Goal: Information Seeking & Learning: Learn about a topic

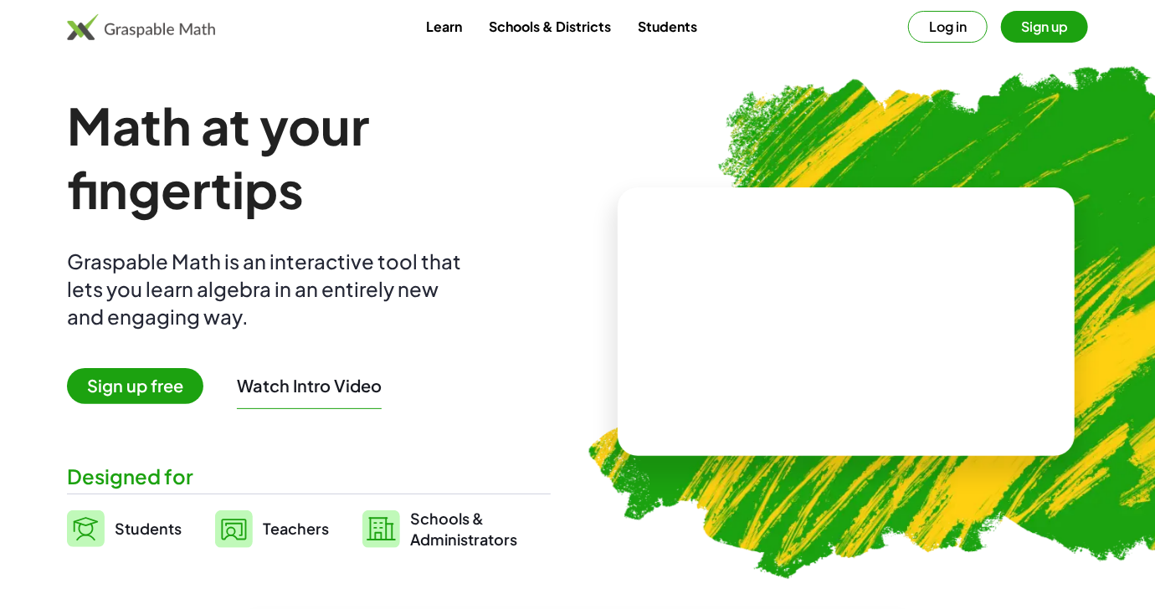
click at [951, 25] on button "Log in" at bounding box center [947, 27] width 79 height 32
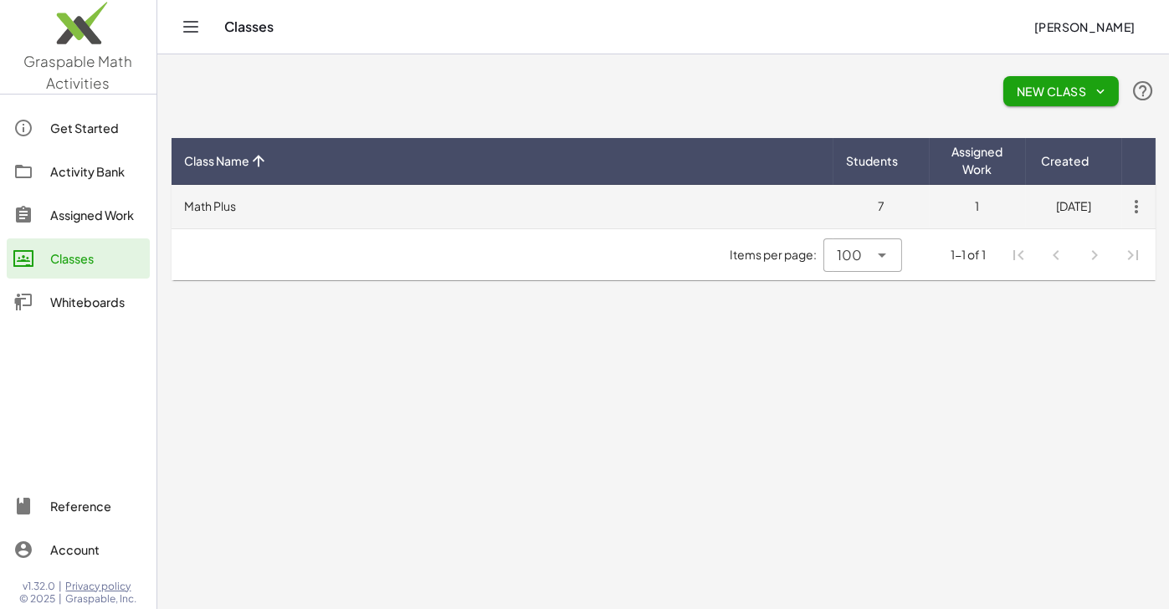
click at [218, 208] on td "Math Plus" at bounding box center [503, 207] width 662 height 44
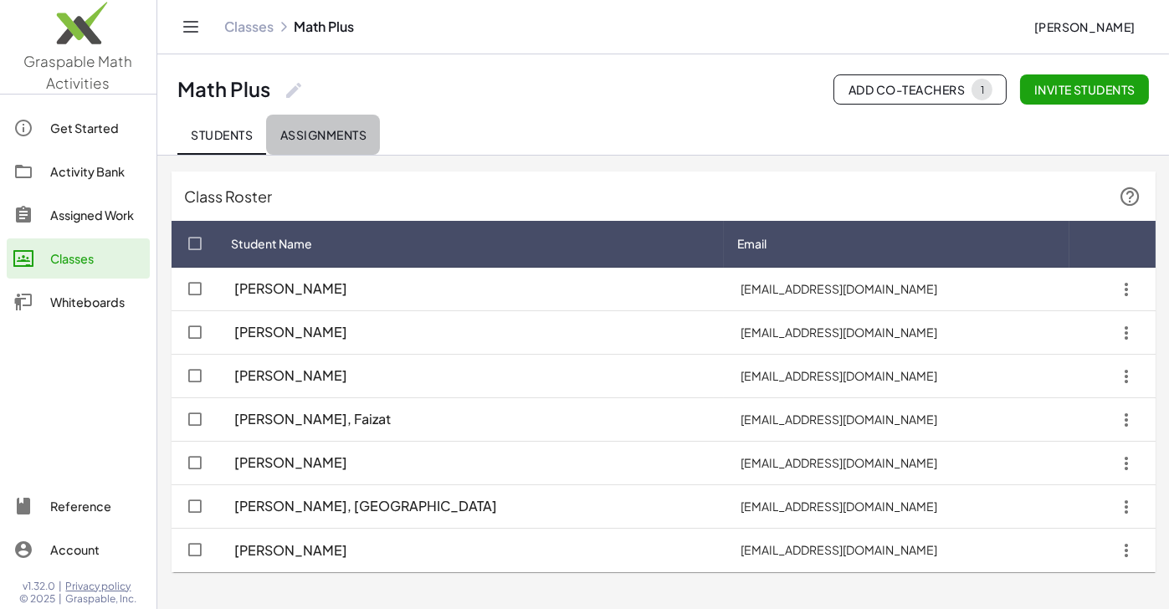
click at [327, 137] on span "Assignments" at bounding box center [322, 134] width 87 height 15
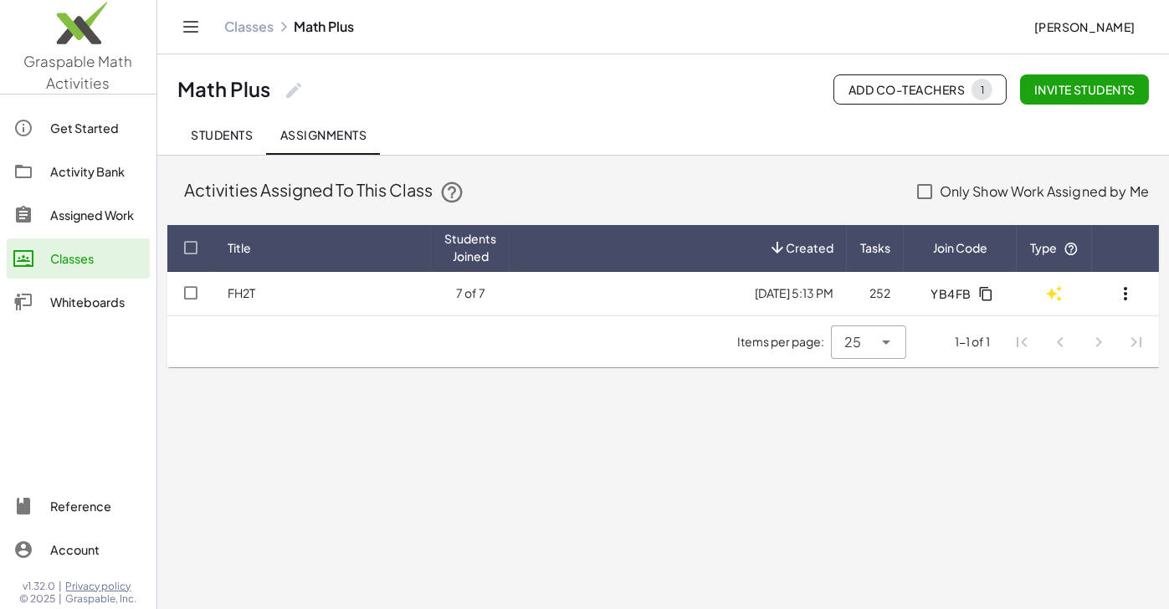
click at [100, 216] on div "Assigned Work" at bounding box center [96, 215] width 93 height 20
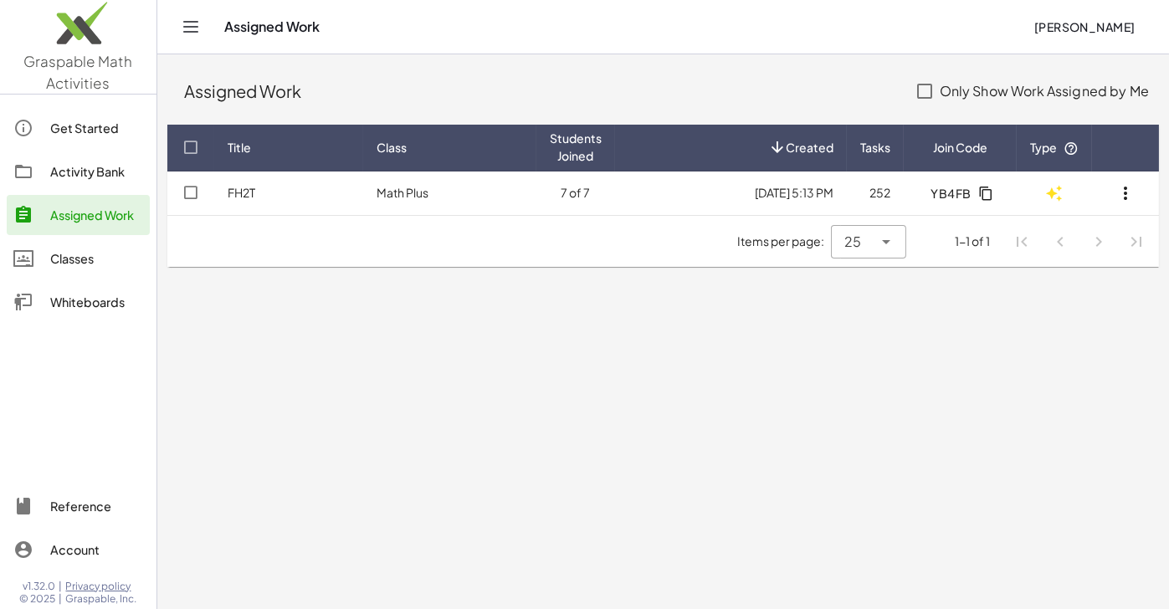
click at [182, 27] on icon "Toggle navigation" at bounding box center [191, 27] width 20 height 20
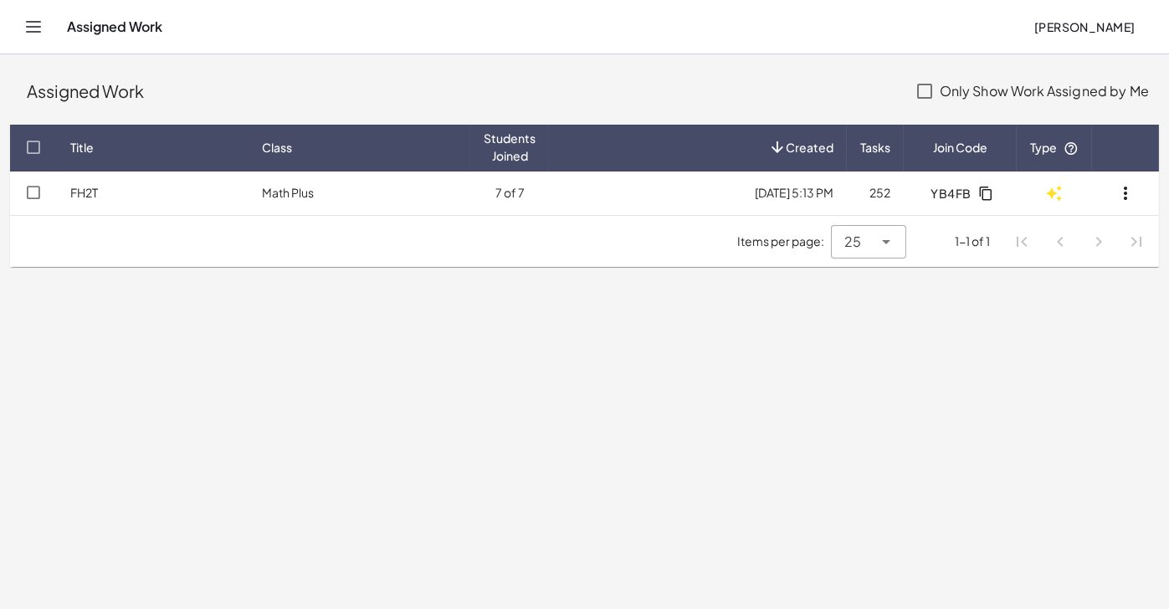
click at [42, 23] on icon "Toggle navigation" at bounding box center [33, 27] width 20 height 20
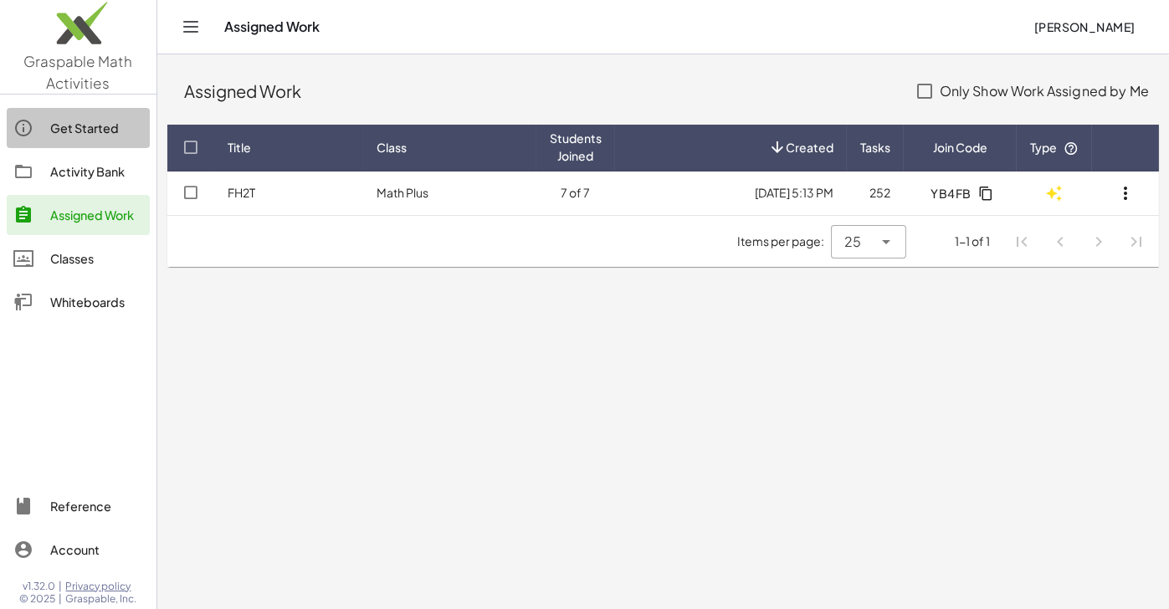
click at [81, 126] on div "Get Started" at bounding box center [96, 128] width 93 height 20
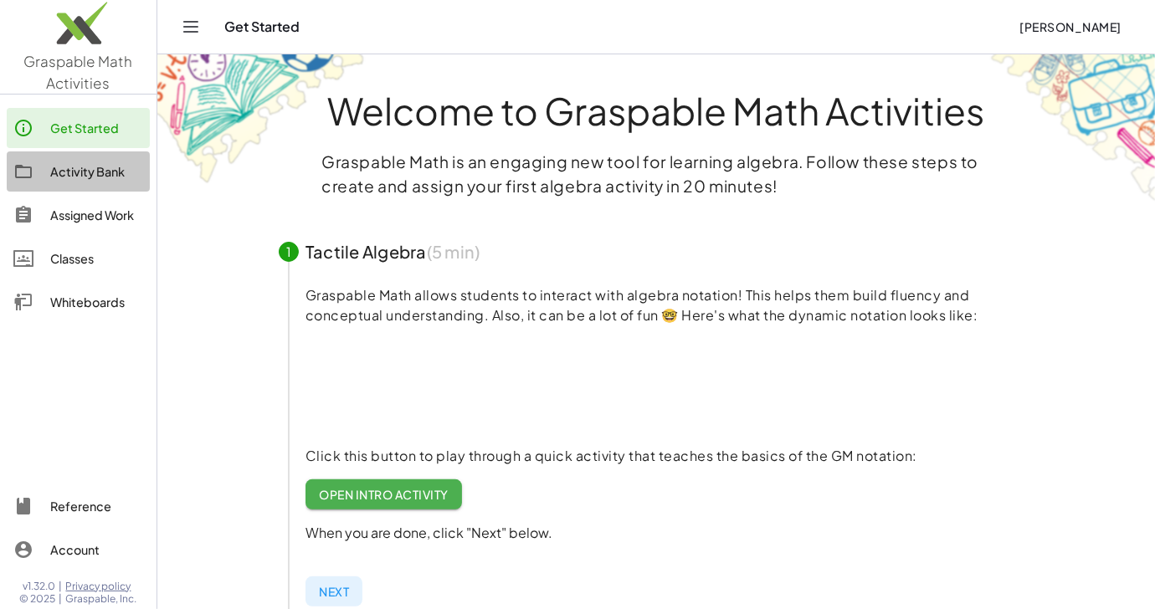
click at [85, 181] on link "Activity Bank" at bounding box center [78, 171] width 143 height 40
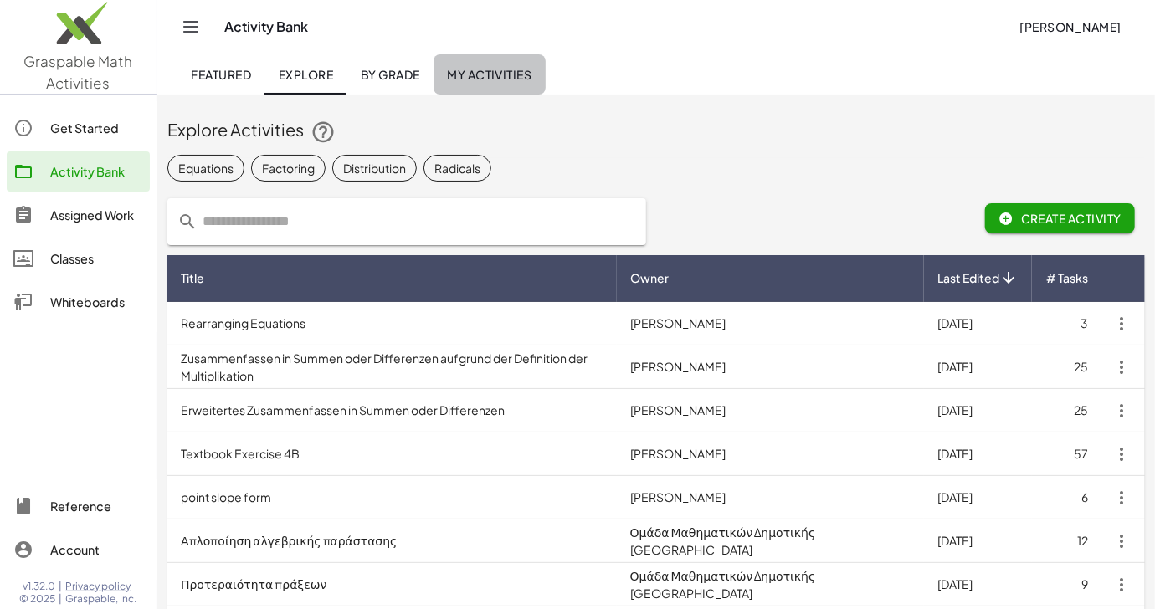
click at [471, 75] on span "My Activities" at bounding box center [489, 74] width 85 height 15
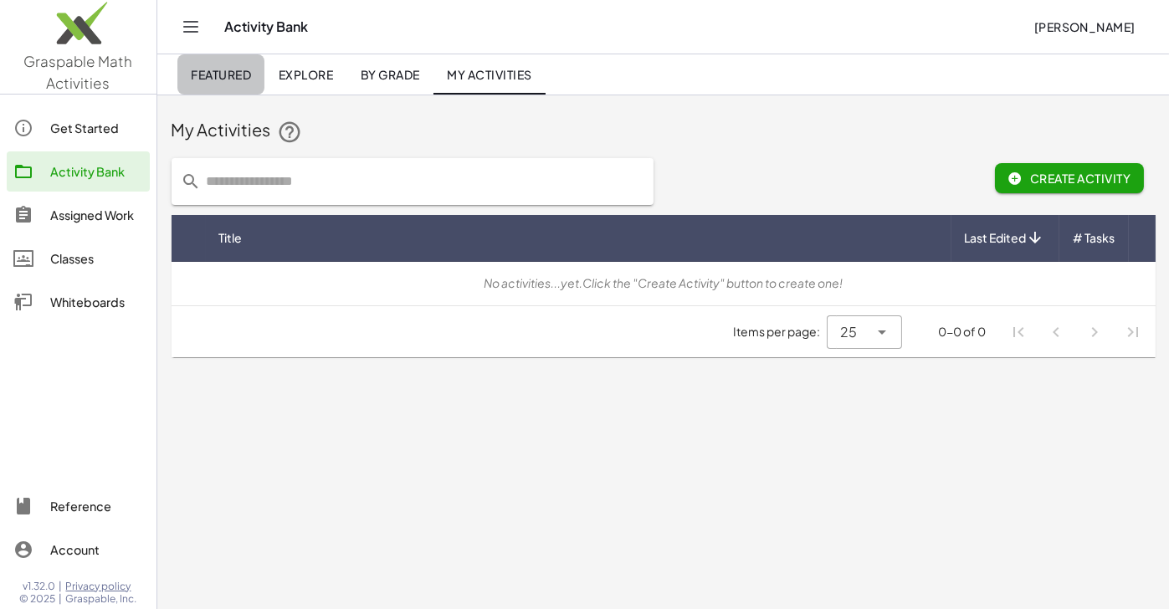
click at [221, 76] on span "Featured" at bounding box center [221, 74] width 60 height 15
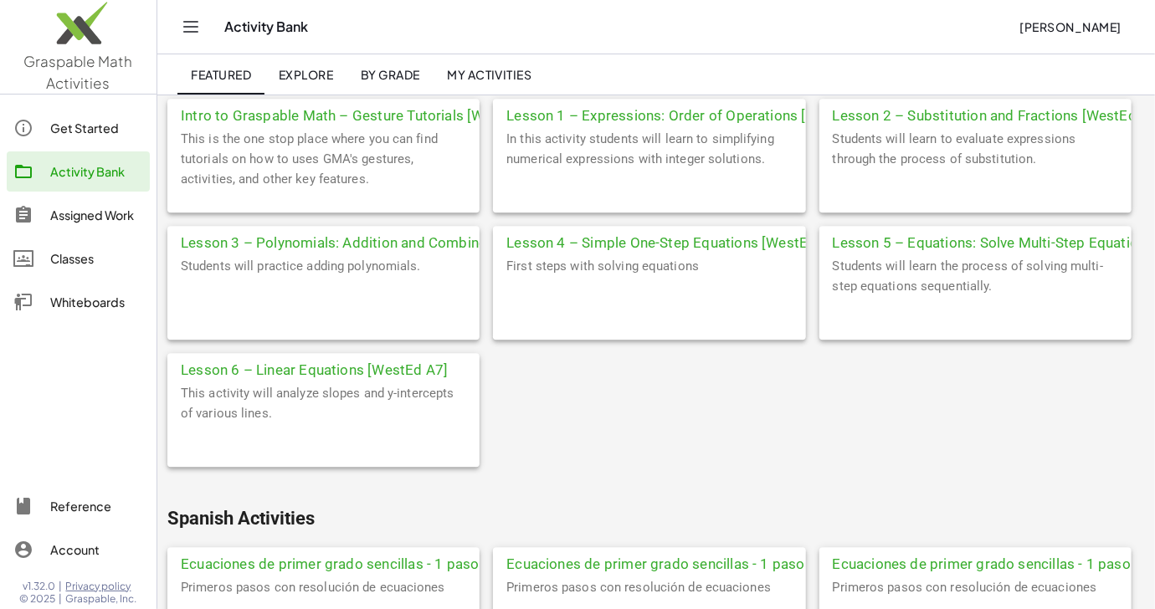
scroll to position [5455, 0]
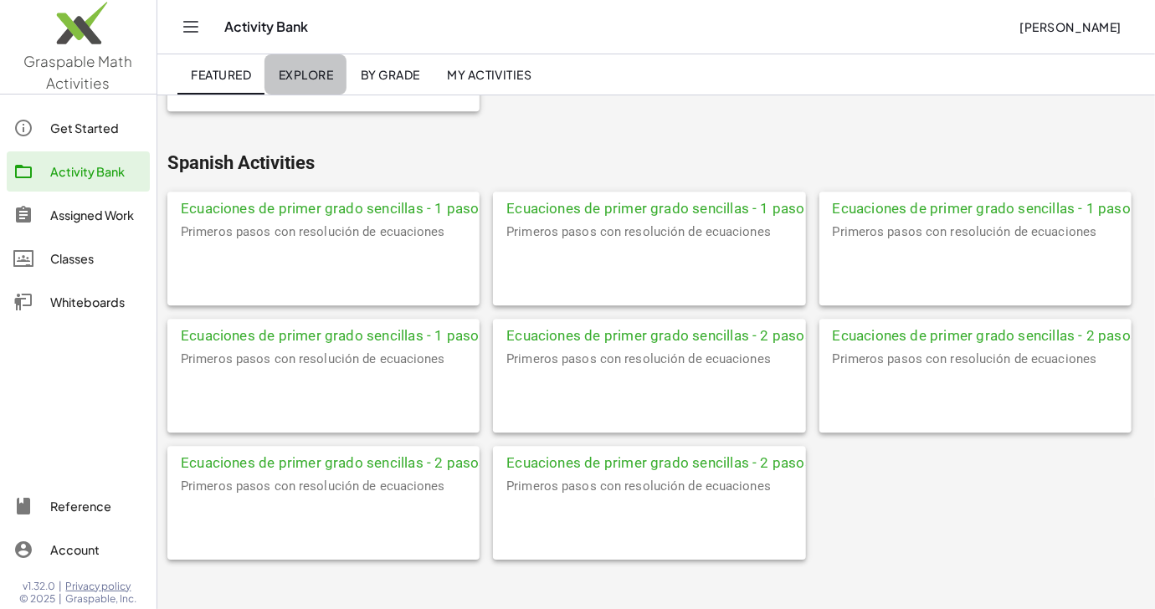
click at [308, 72] on span "Explore" at bounding box center [305, 74] width 55 height 15
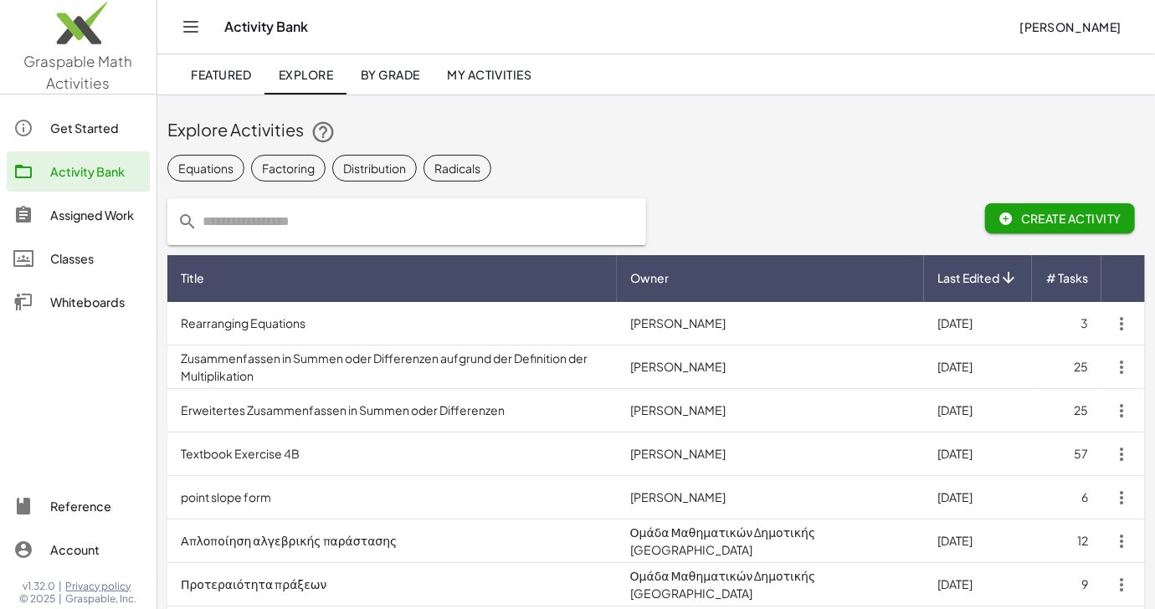
click at [317, 215] on input "text" at bounding box center [416, 221] width 438 height 47
type input "****"
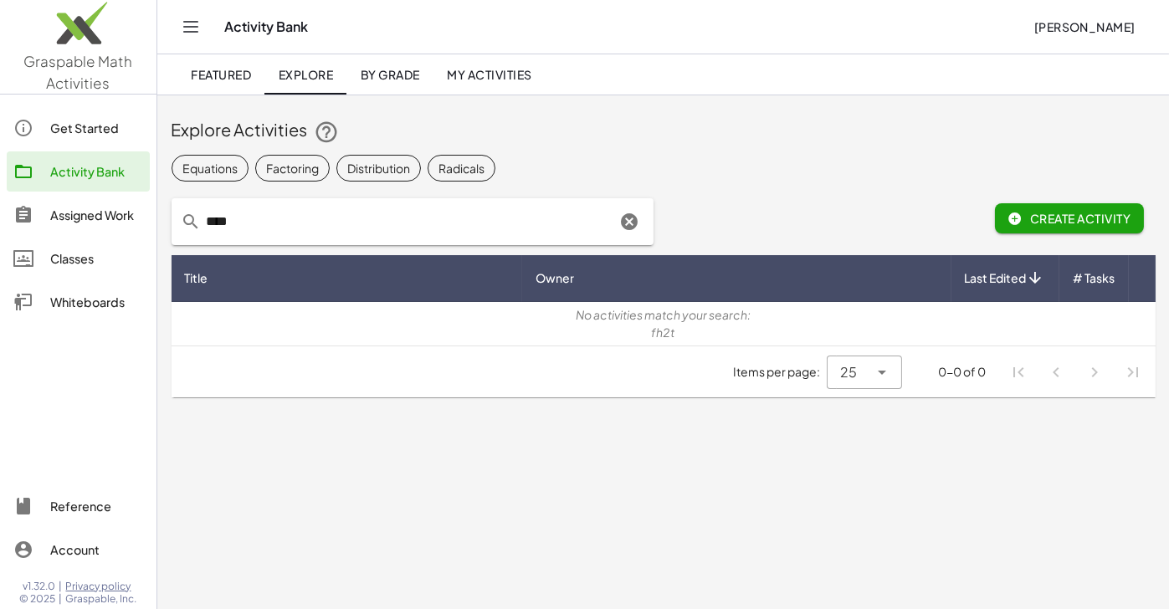
click at [637, 218] on icon "Clear" at bounding box center [630, 222] width 20 height 20
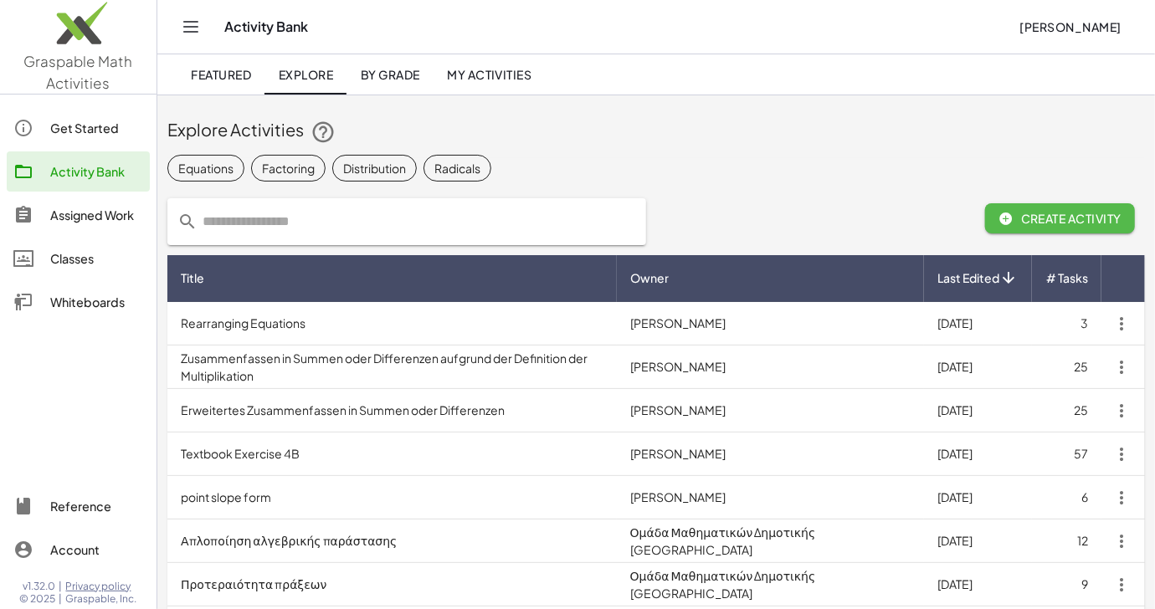
click at [1007, 223] on icon "button" at bounding box center [1005, 218] width 15 height 15
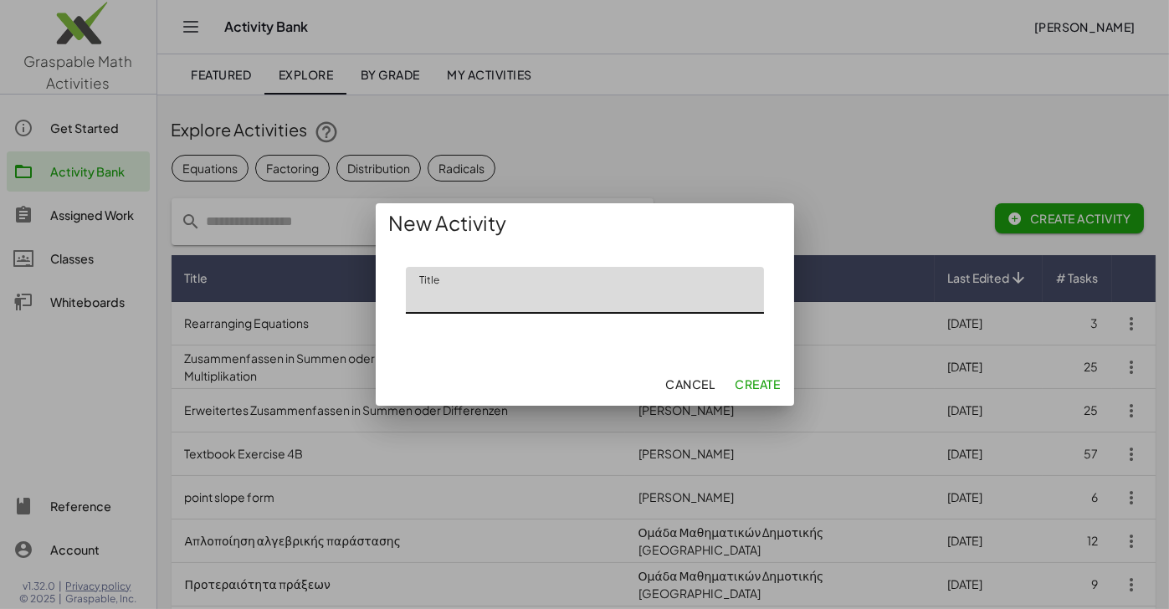
click at [688, 380] on span "Cancel" at bounding box center [689, 384] width 49 height 15
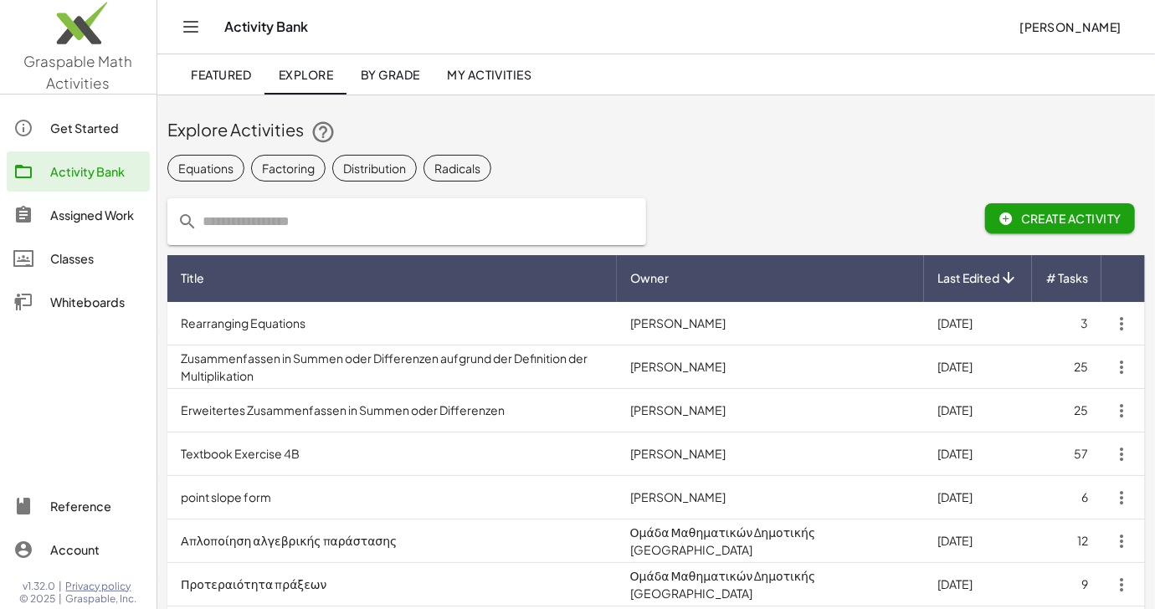
click at [447, 205] on input "text" at bounding box center [416, 221] width 438 height 47
type input "*********"
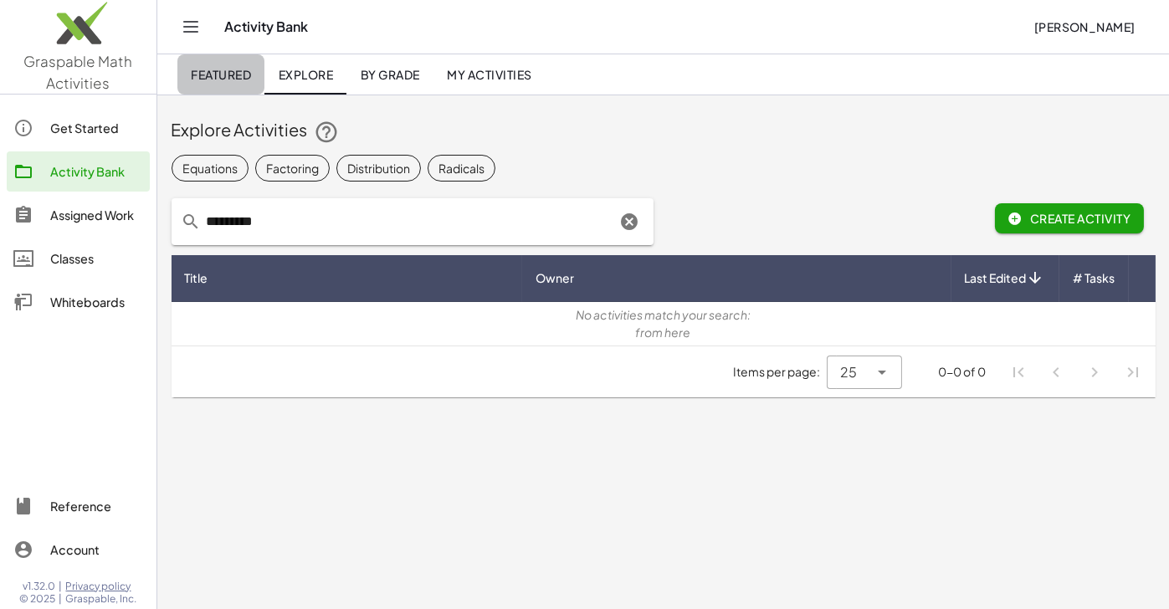
click at [201, 76] on span "Featured" at bounding box center [221, 74] width 60 height 15
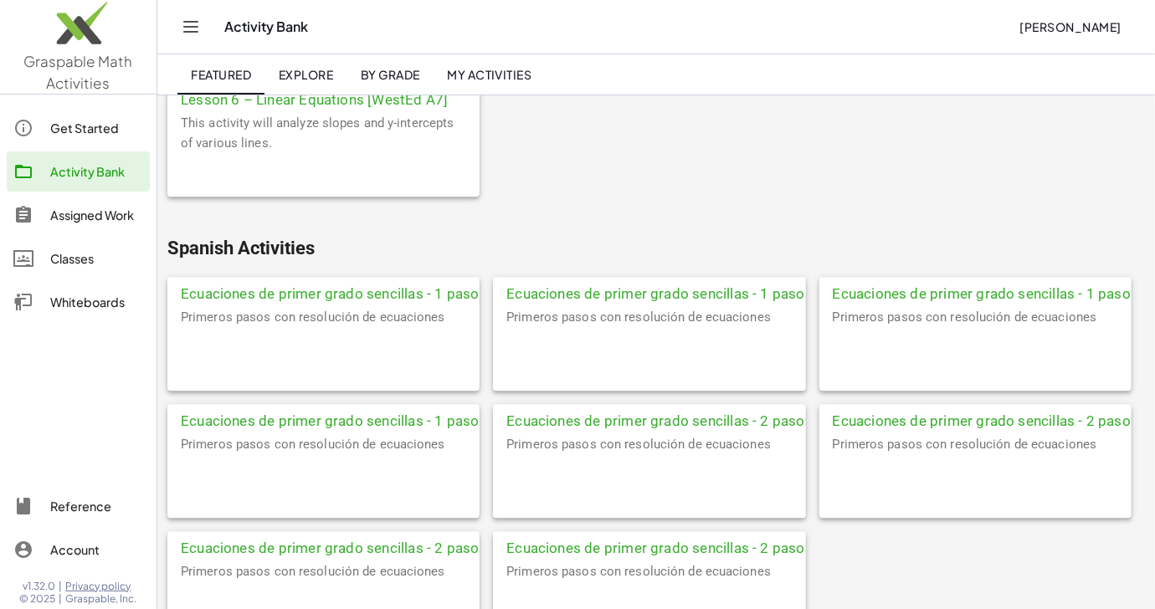
scroll to position [5455, 0]
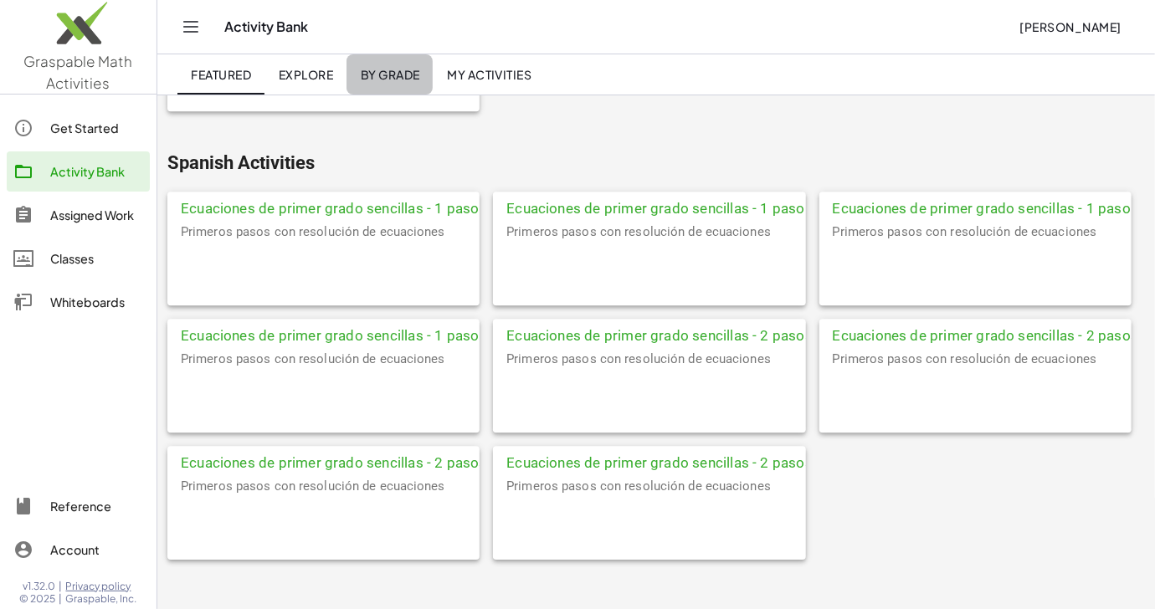
click at [402, 74] on span "By Grade" at bounding box center [389, 74] width 59 height 15
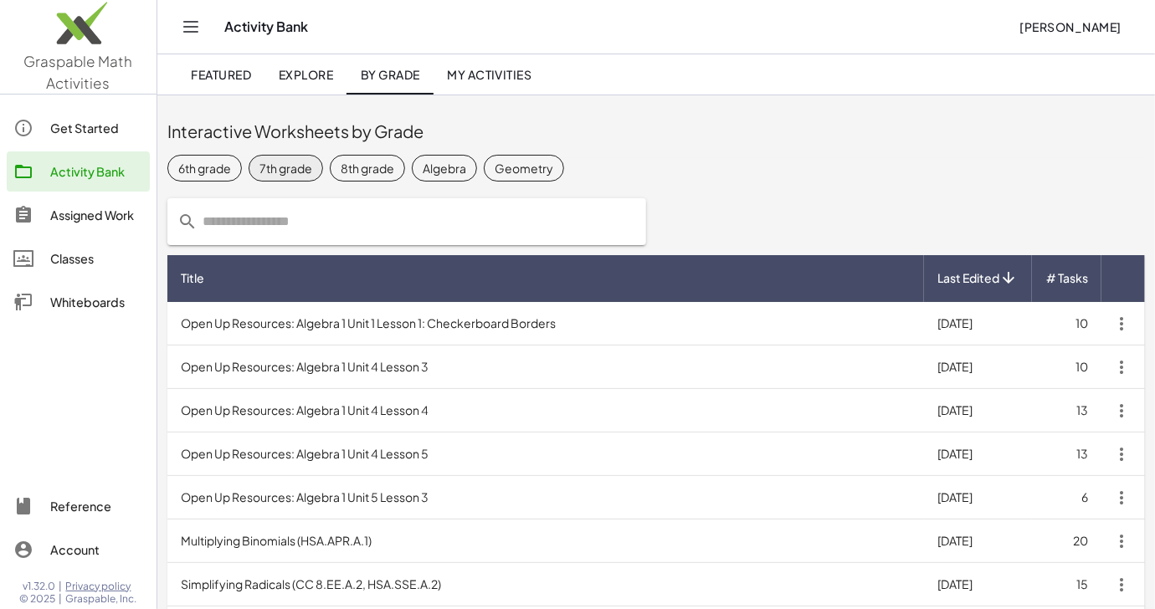
click at [263, 162] on div "7th grade" at bounding box center [285, 168] width 53 height 18
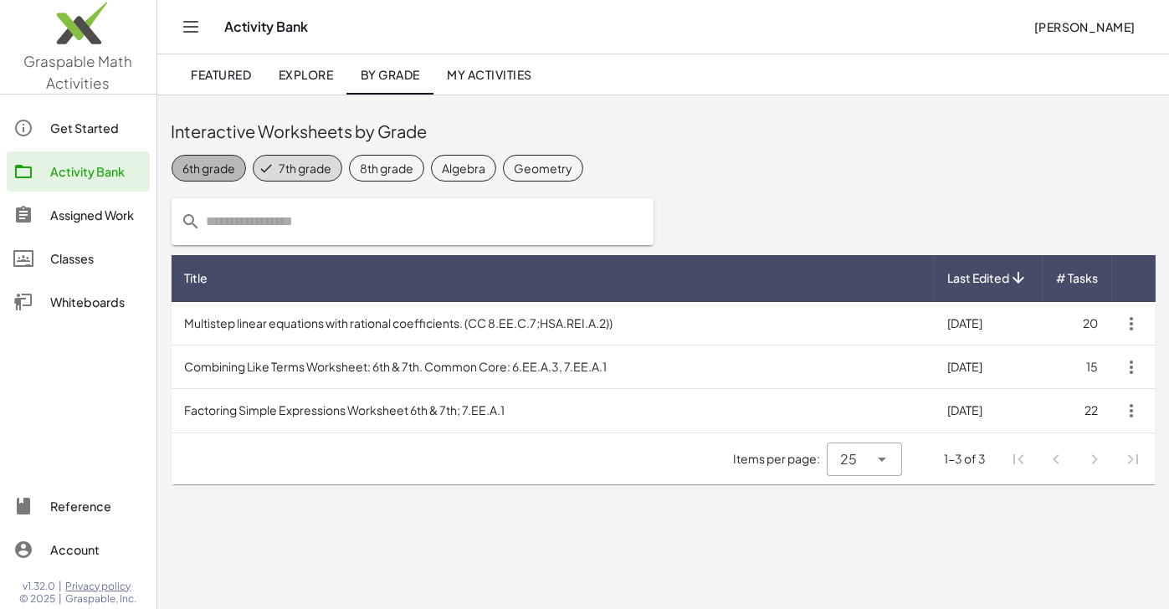
click at [201, 164] on div "6th grade" at bounding box center [208, 168] width 53 height 18
drag, startPoint x: 215, startPoint y: 161, endPoint x: 284, endPoint y: 159, distance: 69.5
click at [284, 159] on div "6th grade 7th grade 8th grade Algebra Geometry" at bounding box center [664, 167] width 984 height 33
click at [315, 161] on div "7th grade" at bounding box center [320, 168] width 53 height 18
click at [362, 156] on span "8th grade" at bounding box center [386, 168] width 75 height 27
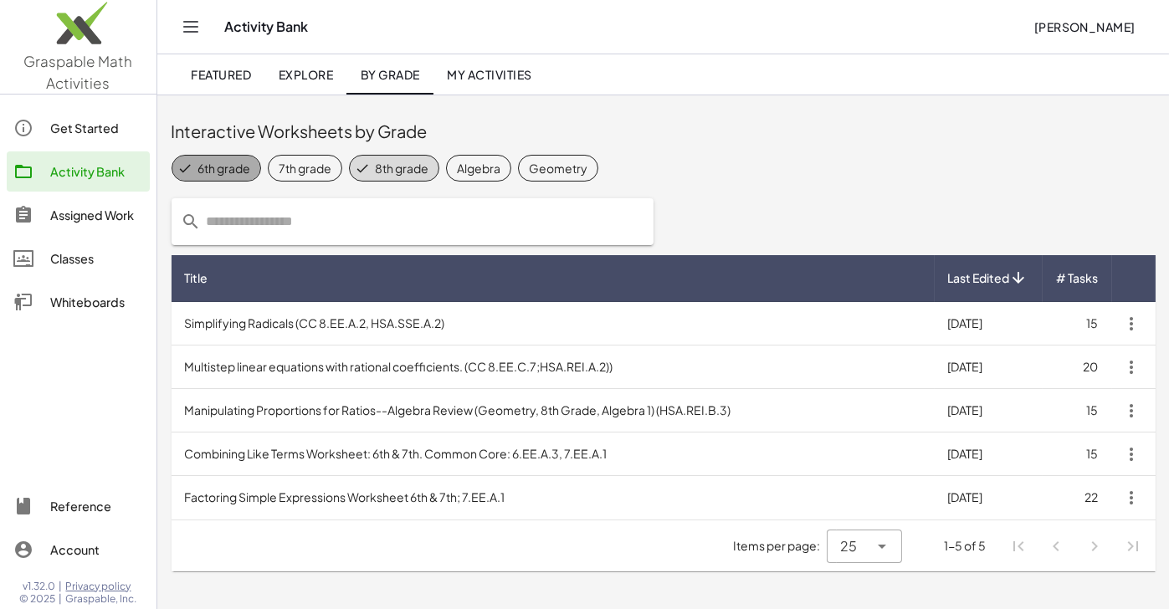
click at [186, 161] on icon at bounding box center [184, 168] width 15 height 15
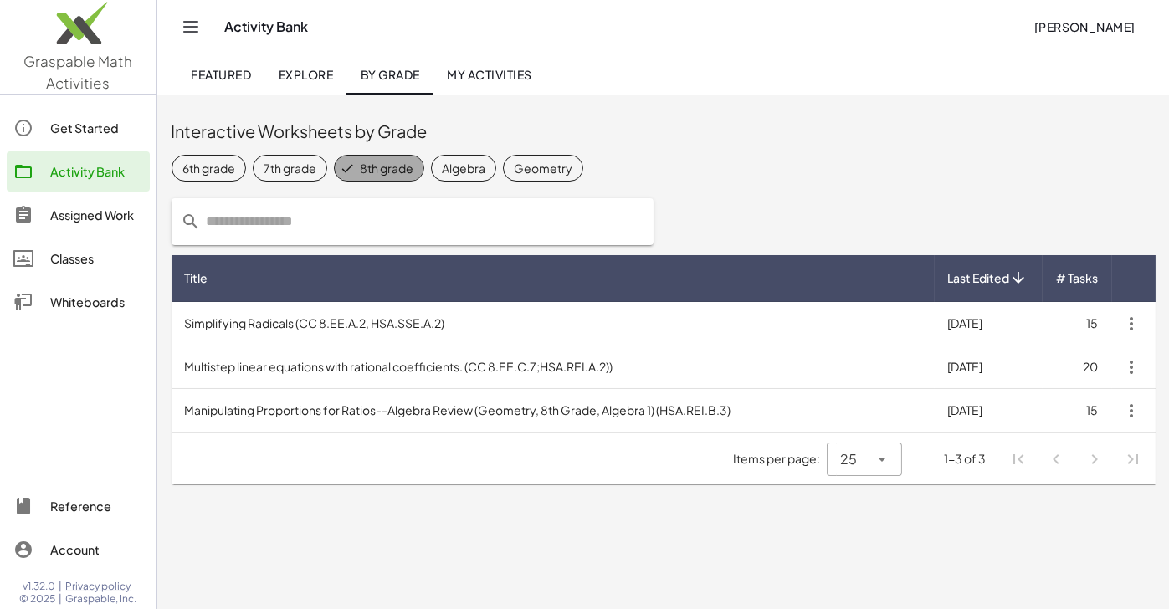
click at [361, 170] on div "8th grade" at bounding box center [387, 168] width 54 height 18
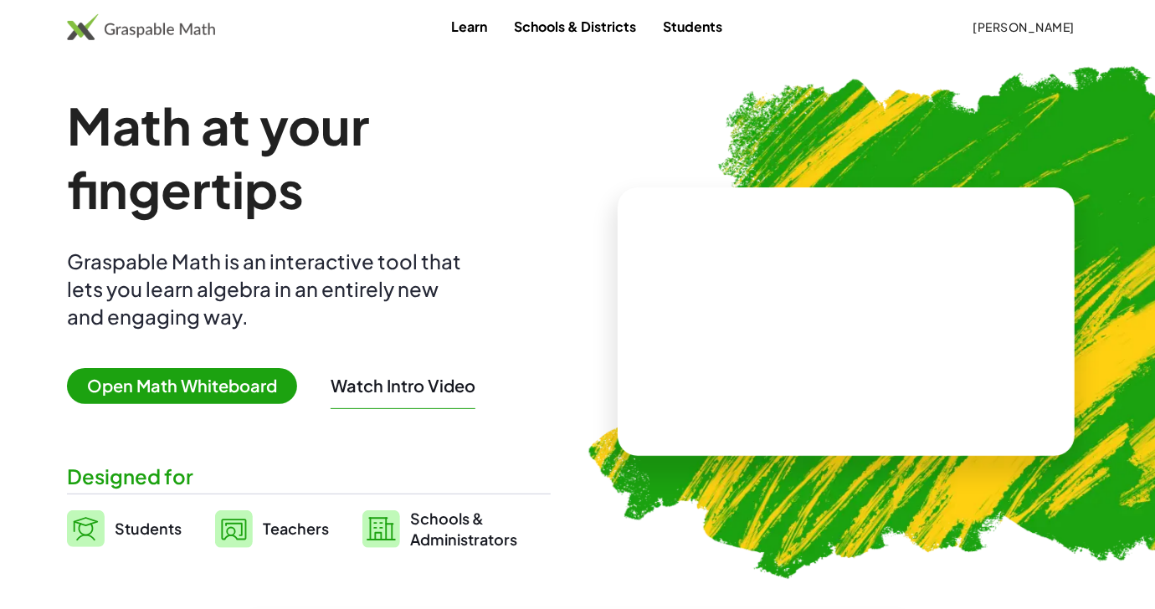
click at [1035, 23] on span "[PERSON_NAME]" at bounding box center [1023, 26] width 102 height 15
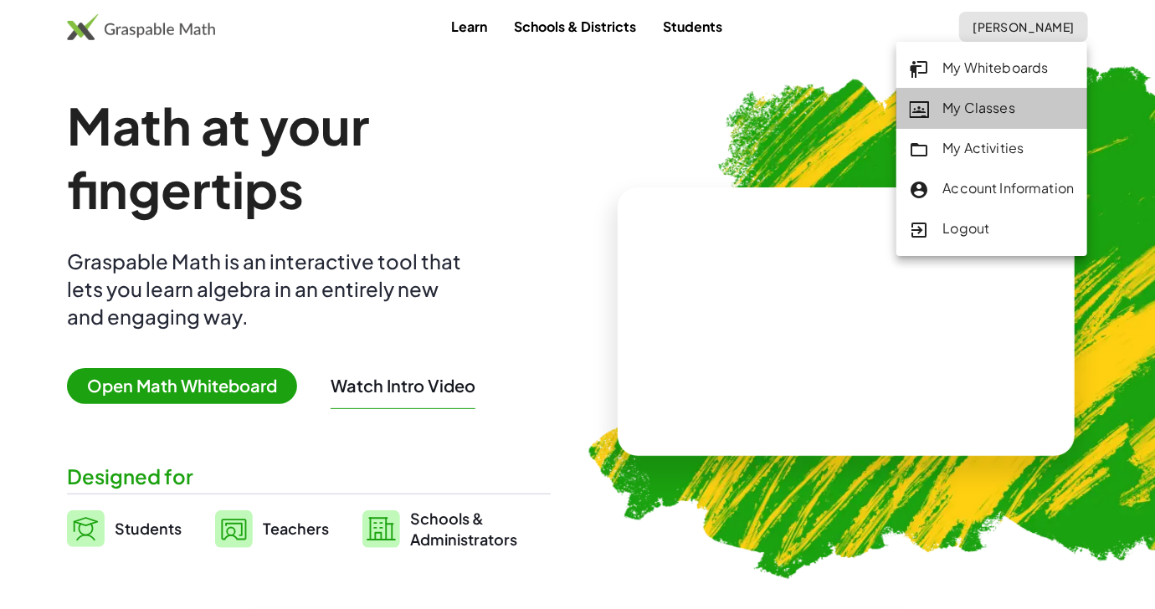
click at [1002, 111] on div "My Classes" at bounding box center [992, 109] width 165 height 22
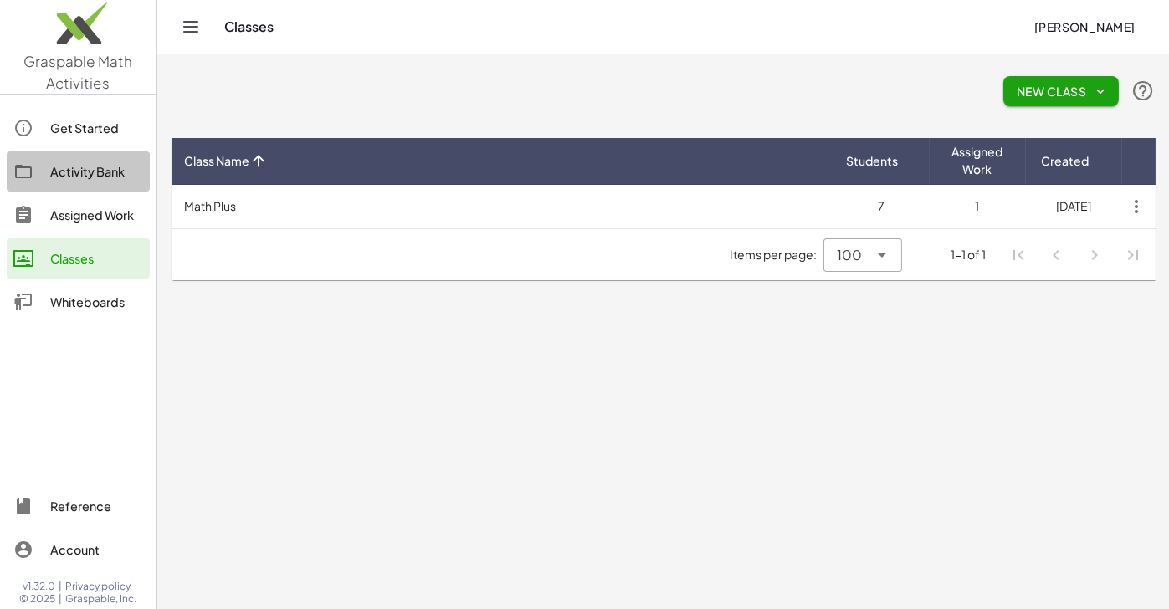
click at [88, 172] on div "Activity Bank" at bounding box center [96, 171] width 93 height 20
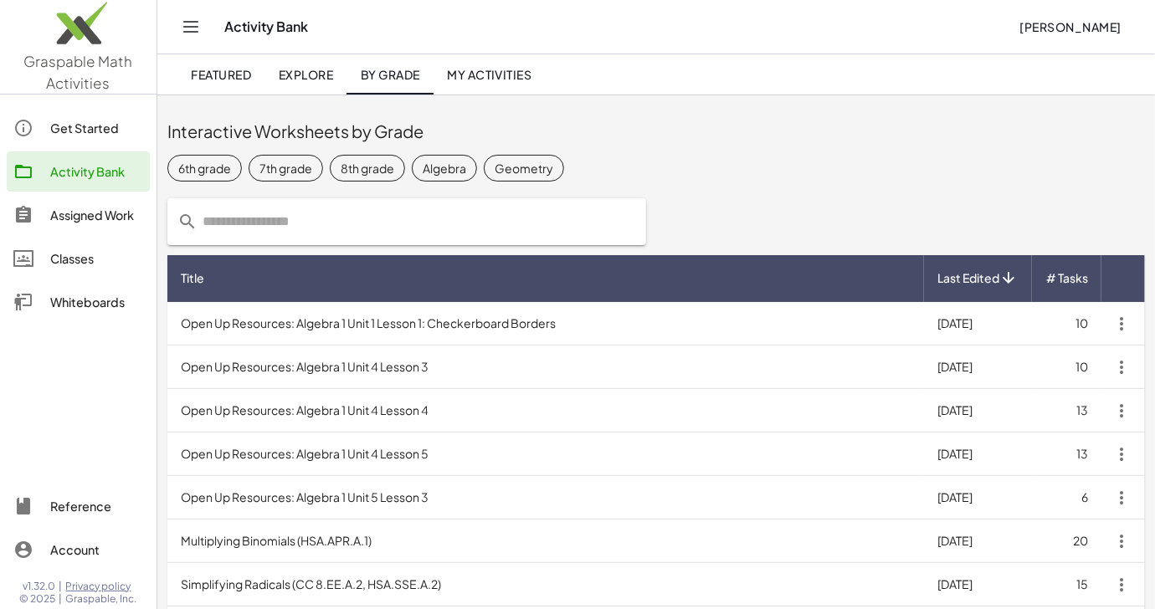
click at [252, 220] on input "text" at bounding box center [416, 221] width 438 height 47
click at [235, 65] on link "Featured" at bounding box center [220, 74] width 87 height 40
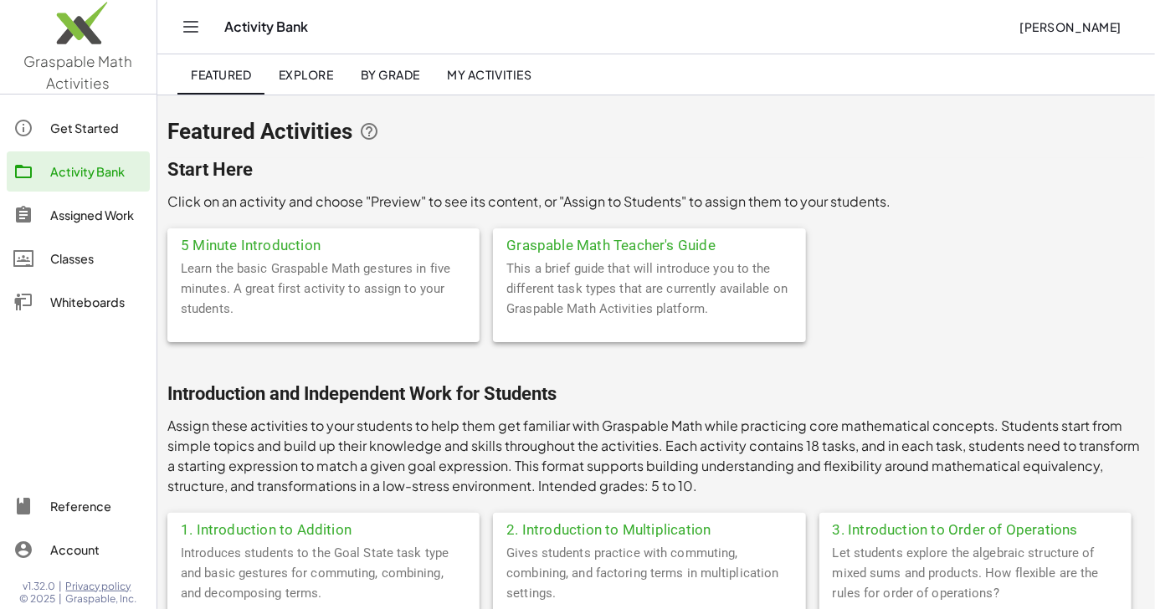
click at [187, 19] on icon "Toggle navigation" at bounding box center [191, 27] width 20 height 20
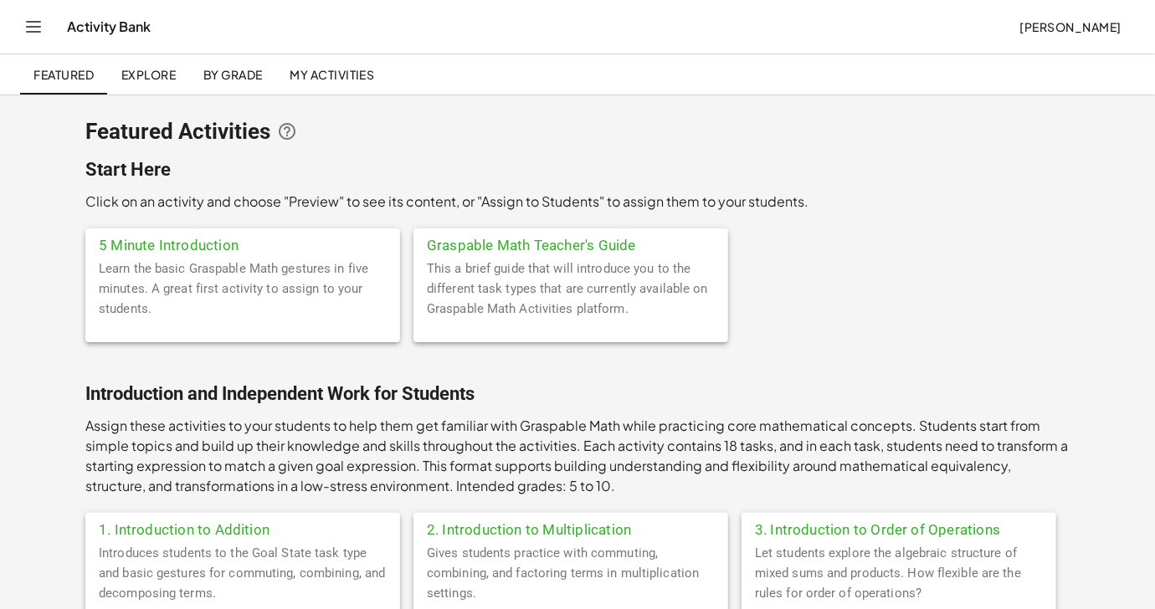
click at [30, 27] on icon "Toggle navigation" at bounding box center [33, 27] width 20 height 20
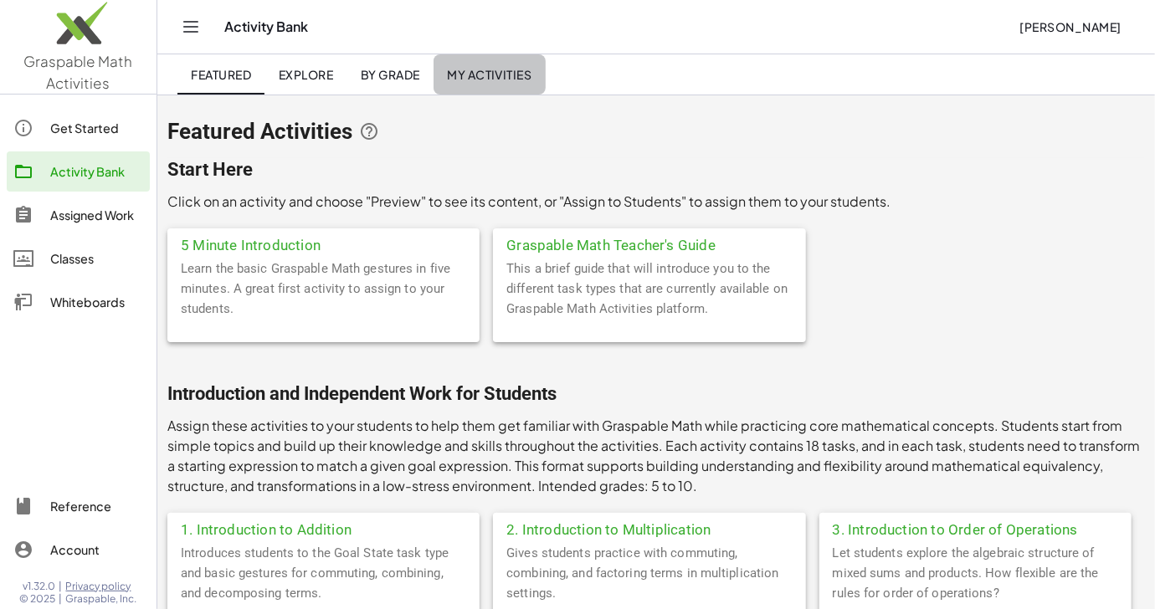
click at [477, 70] on span "My Activities" at bounding box center [489, 74] width 85 height 15
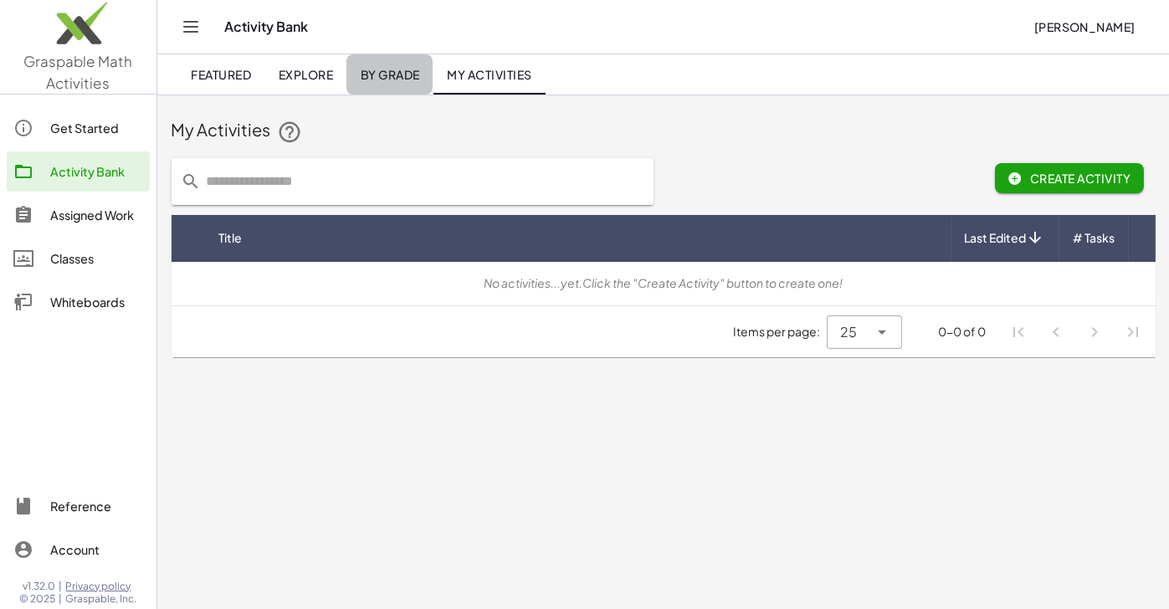
click at [399, 72] on span "By Grade" at bounding box center [389, 74] width 59 height 15
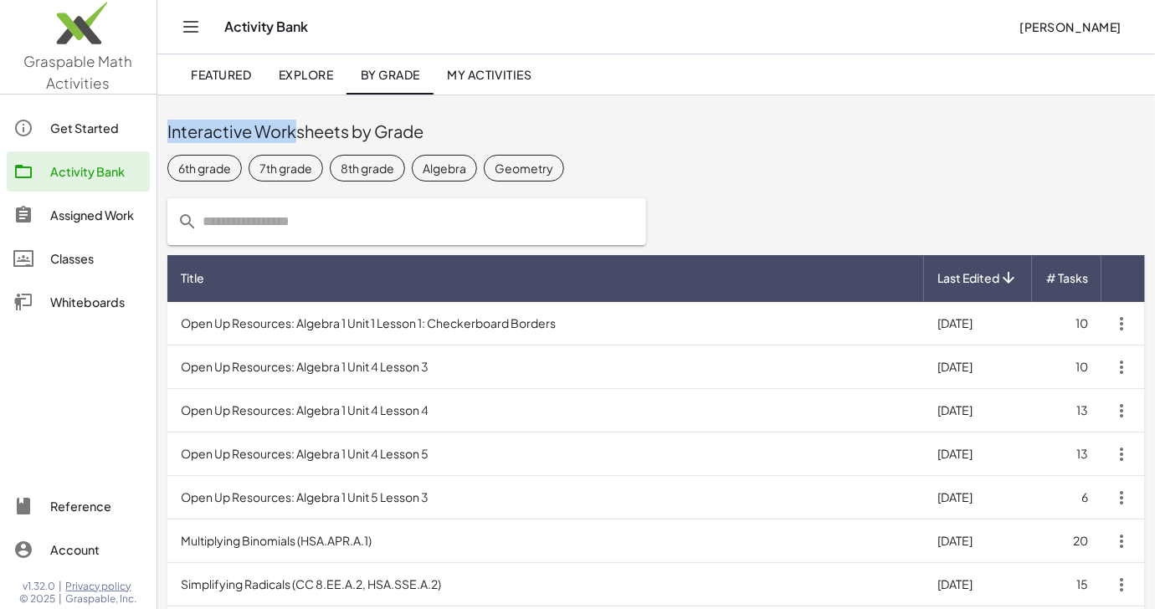
drag, startPoint x: 300, startPoint y: 100, endPoint x: 304, endPoint y: 76, distance: 23.7
click at [304, 76] on div "Graspable Math Activities Get Started Activity Bank Assigned Work Classes White…" at bounding box center [577, 486] width 1155 height 973
click at [304, 76] on span "Explore" at bounding box center [305, 74] width 55 height 15
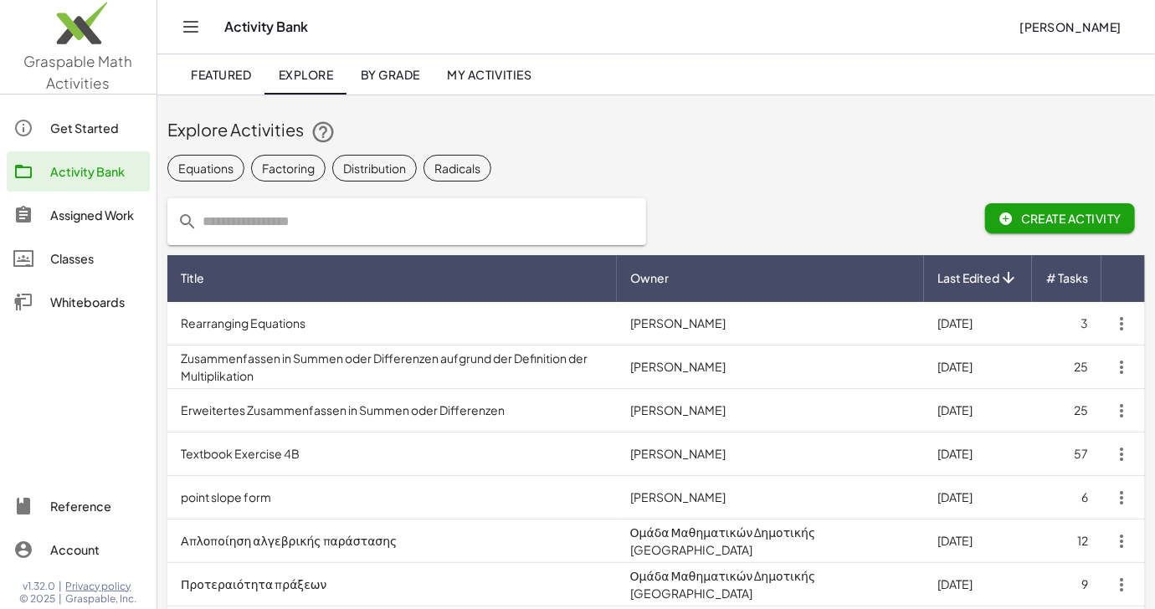
click at [296, 217] on input "text" at bounding box center [416, 221] width 438 height 47
type input "*"
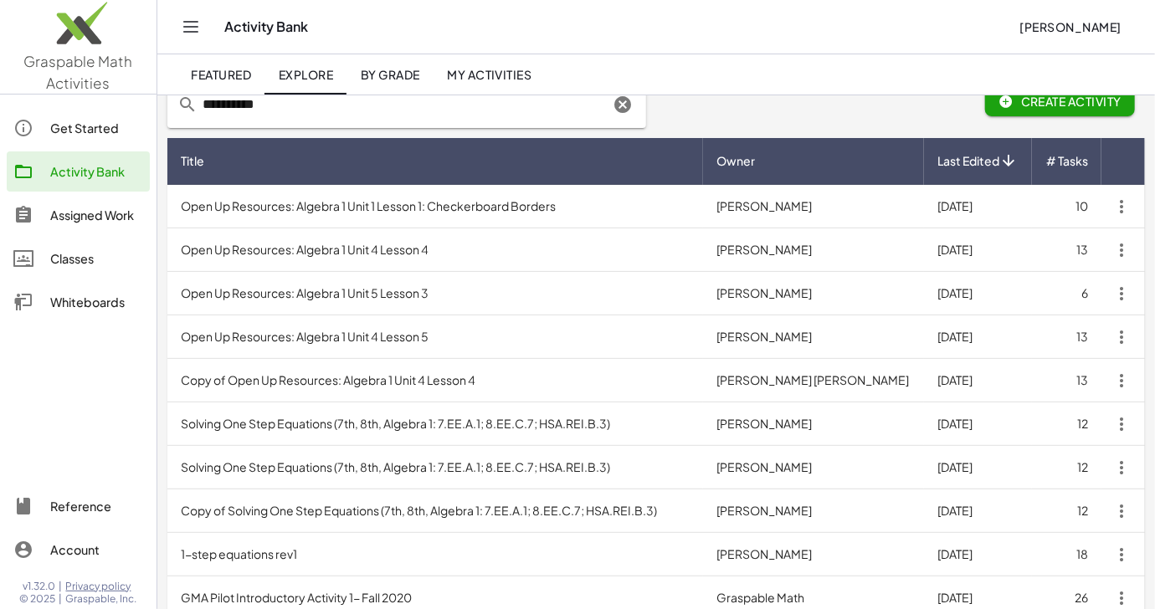
scroll to position [85, 0]
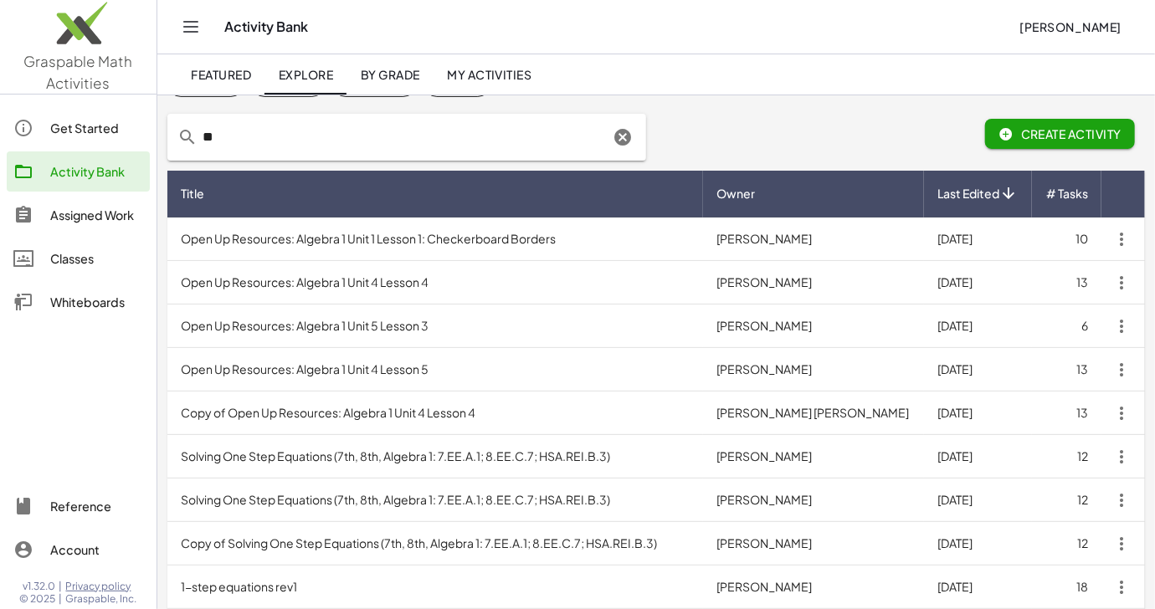
type input "*"
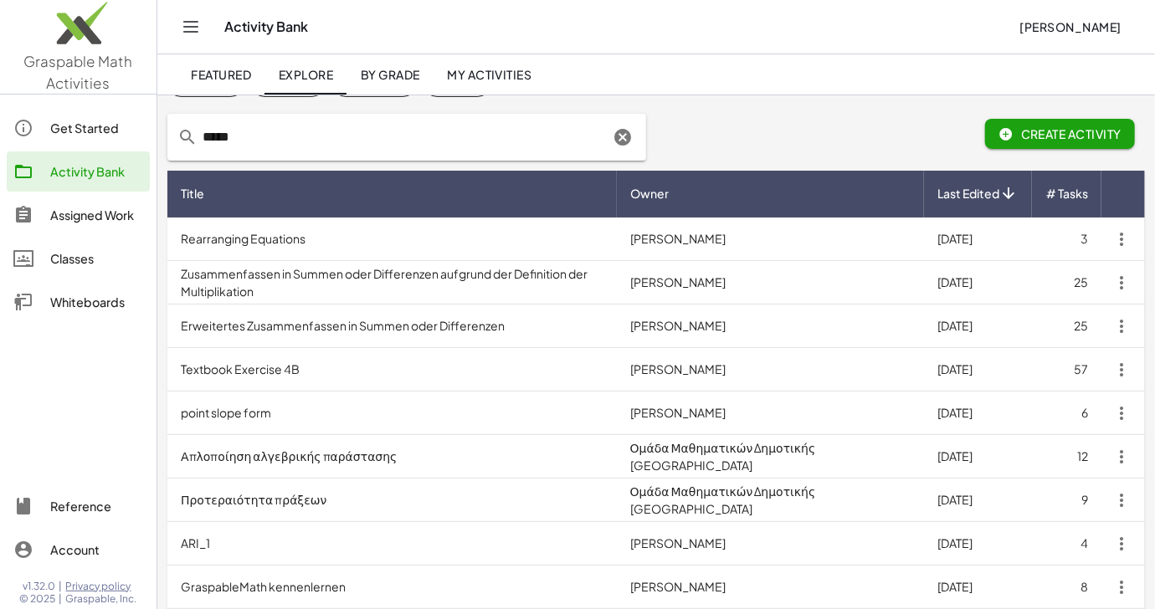
type input "*****"
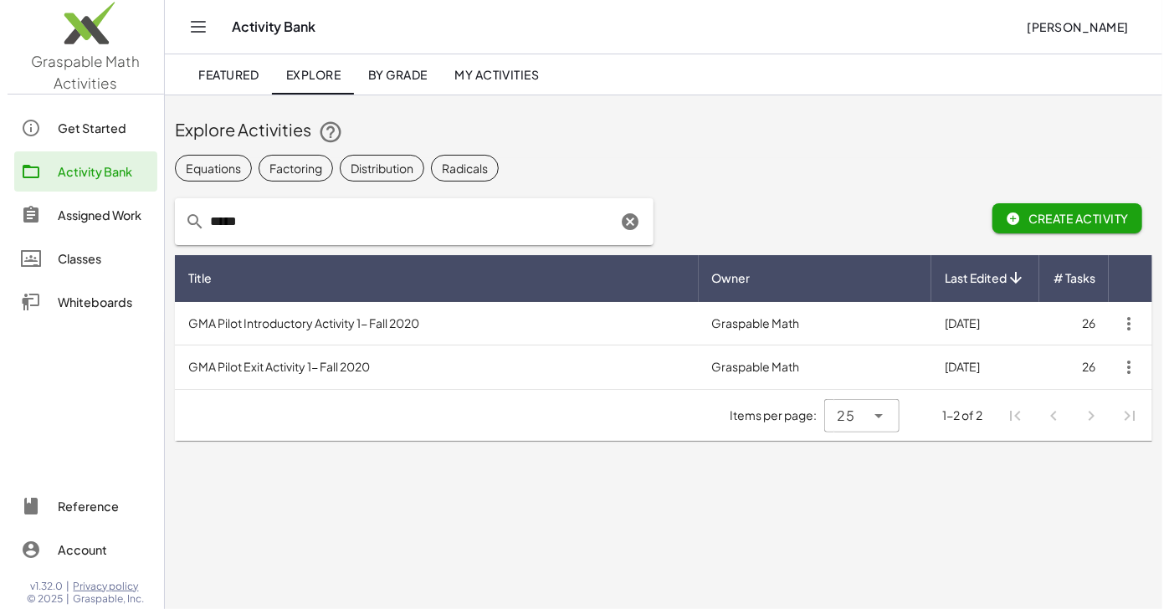
scroll to position [0, 0]
